Goal: Navigation & Orientation: Go to known website

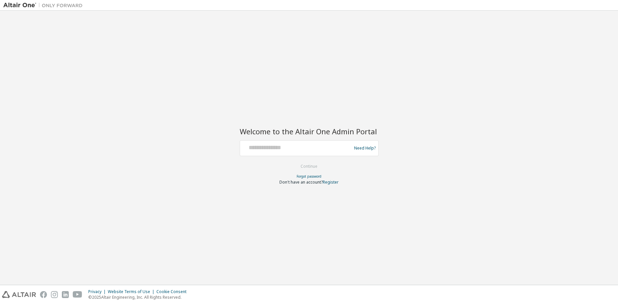
click at [298, 152] on div at bounding box center [297, 148] width 108 height 13
click at [294, 148] on input "text" at bounding box center [297, 147] width 108 height 10
type input "**********"
click at [294, 161] on button "Continue" at bounding box center [309, 166] width 31 height 10
